Goal: Task Accomplishment & Management: Manage account settings

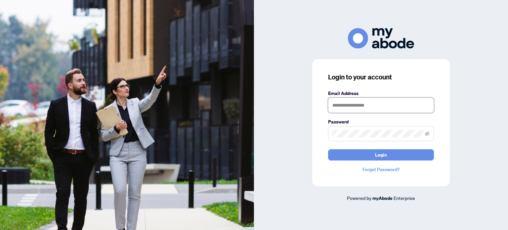
click at [366, 104] on input "text" at bounding box center [381, 105] width 106 height 15
type input "**********"
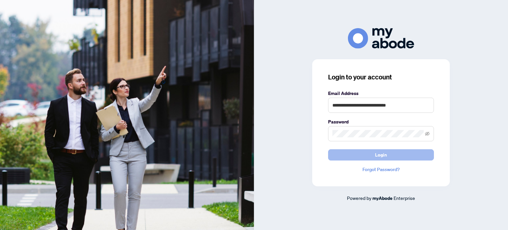
click at [351, 154] on button "Login" at bounding box center [381, 154] width 106 height 11
click at [359, 155] on button "Login" at bounding box center [381, 154] width 106 height 11
click at [359, 156] on button "Login" at bounding box center [381, 154] width 106 height 11
click at [361, 156] on button "Login" at bounding box center [381, 154] width 106 height 11
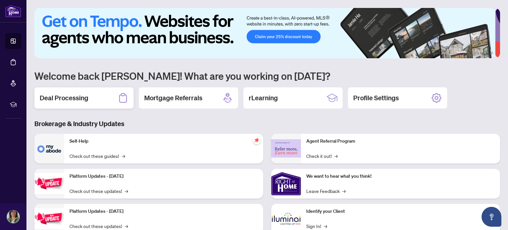
click at [71, 99] on h2 "Deal Processing" at bounding box center [64, 97] width 49 height 9
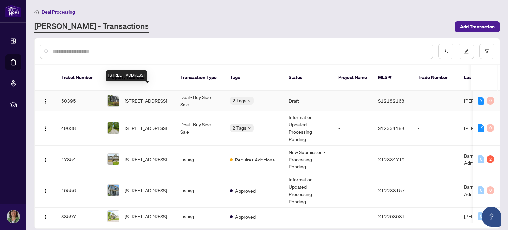
click at [140, 97] on span "[STREET_ADDRESS]" at bounding box center [146, 100] width 42 height 7
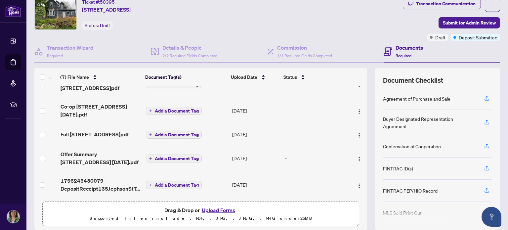
scroll to position [46, 0]
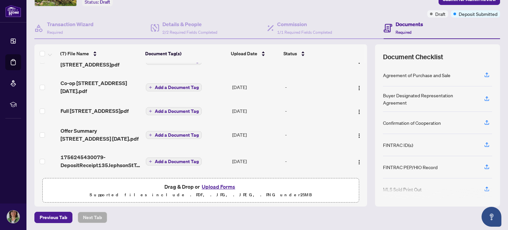
click at [222, 186] on button "Upload Forms" at bounding box center [218, 186] width 37 height 9
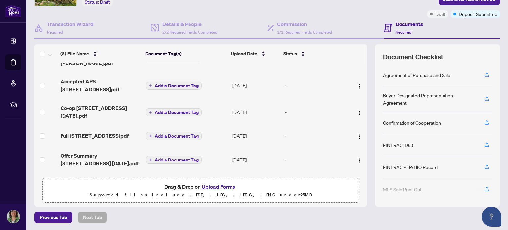
click at [222, 188] on button "Upload Forms" at bounding box center [218, 186] width 37 height 9
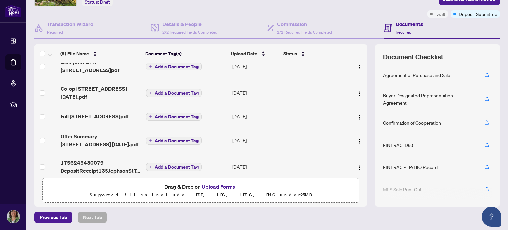
scroll to position [118, 0]
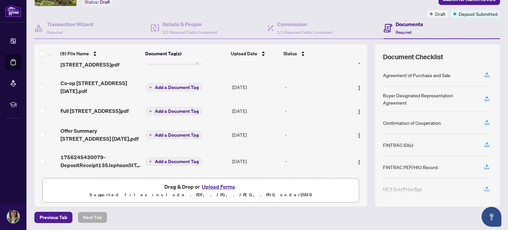
click at [220, 186] on button "Upload Forms" at bounding box center [218, 186] width 37 height 9
click at [222, 186] on button "Upload Forms" at bounding box center [218, 186] width 37 height 9
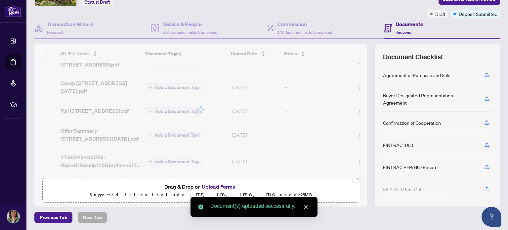
drag, startPoint x: 361, startPoint y: 135, endPoint x: 362, endPoint y: 73, distance: 62.6
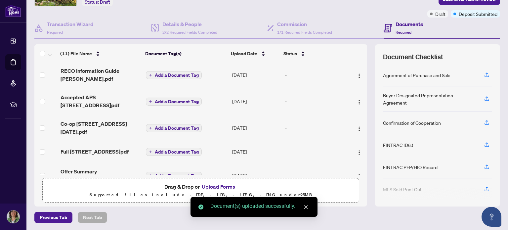
click at [310, 104] on td "-" at bounding box center [316, 101] width 66 height 26
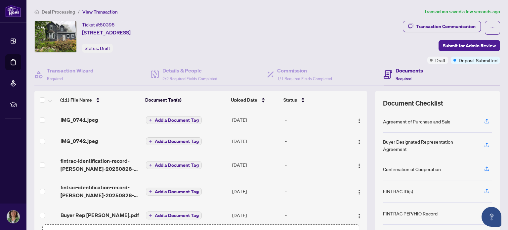
click at [177, 119] on span "Add a Document Tag" at bounding box center [177, 120] width 44 height 5
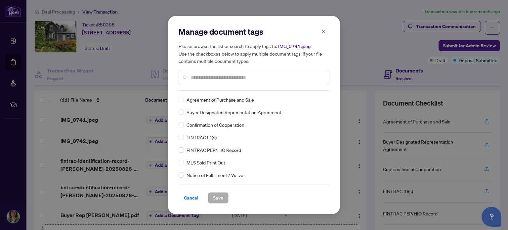
click at [234, 78] on input "text" at bounding box center [257, 77] width 133 height 7
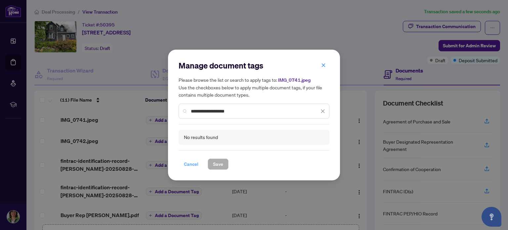
type input "**********"
click at [194, 165] on span "Cancel" at bounding box center [191, 164] width 15 height 11
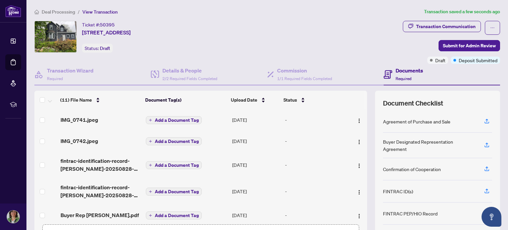
drag, startPoint x: 363, startPoint y: 133, endPoint x: 374, endPoint y: 158, distance: 27.6
click at [363, 179] on div "(11) File Name Document Tag(s) Upload Date Status IMG_0741.jpeg Add a Document …" at bounding box center [267, 172] width 466 height 162
